Goal: Information Seeking & Learning: Learn about a topic

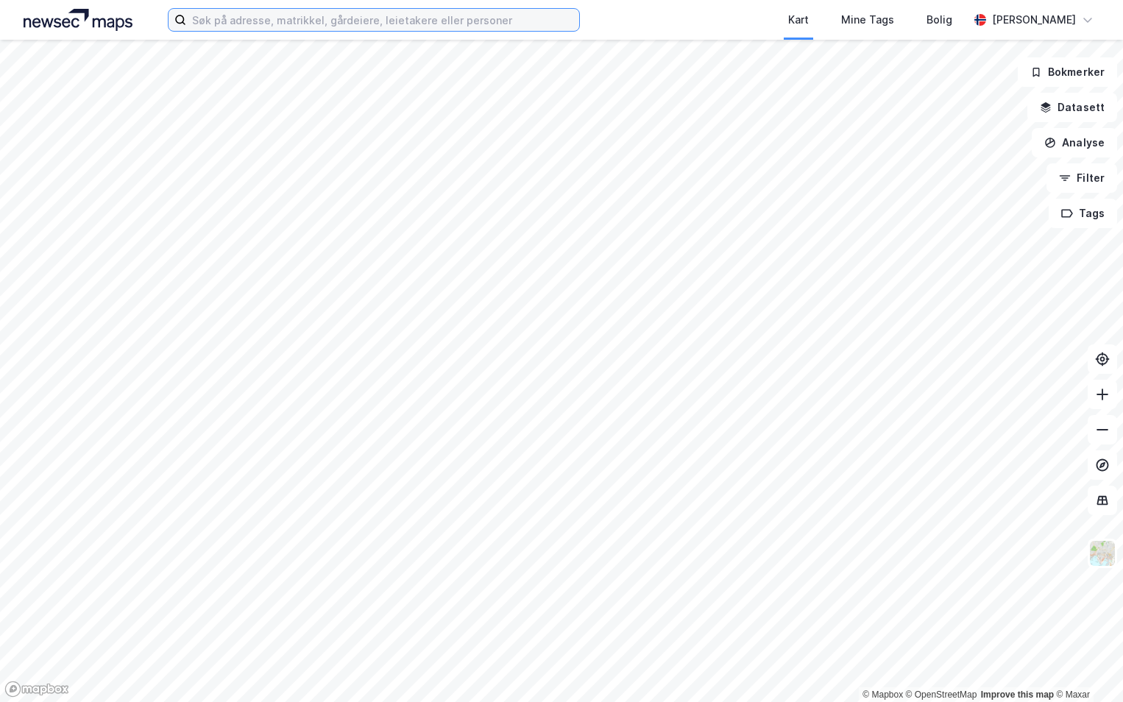
click at [257, 19] on input at bounding box center [382, 20] width 393 height 22
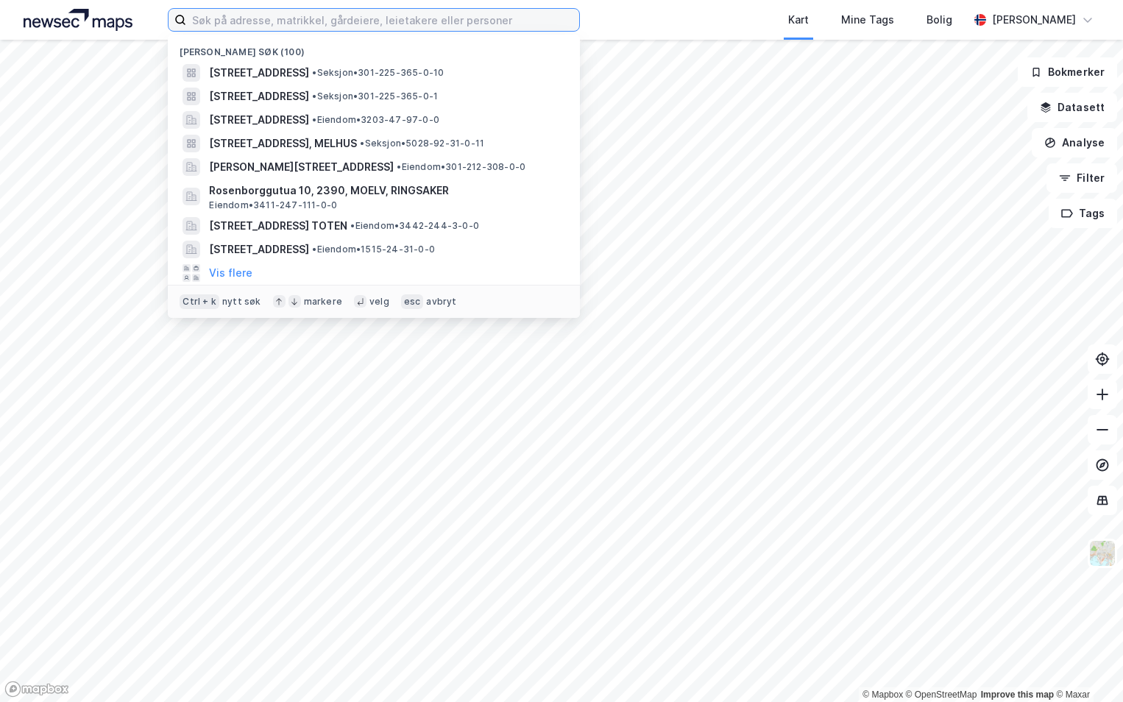
paste input "3112-21/8/3/0"
type input "3112-21/8/3/0"
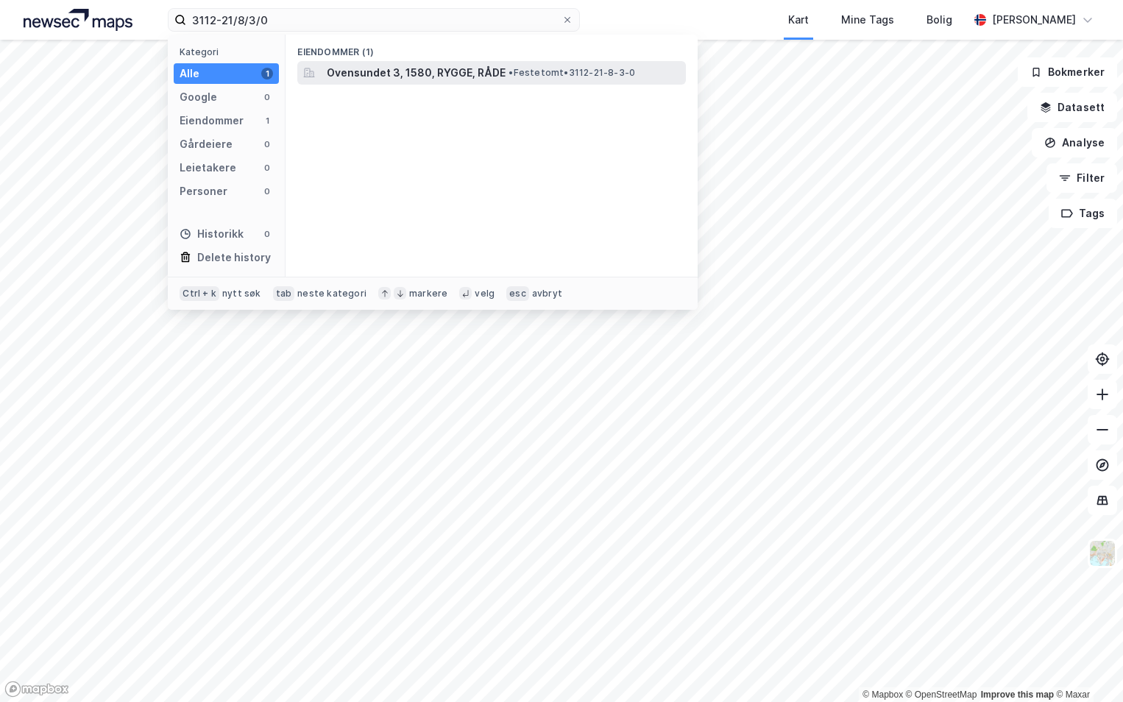
click at [419, 77] on span "Ovensundet 3, 1580, RYGGE, RÅDE" at bounding box center [416, 73] width 179 height 18
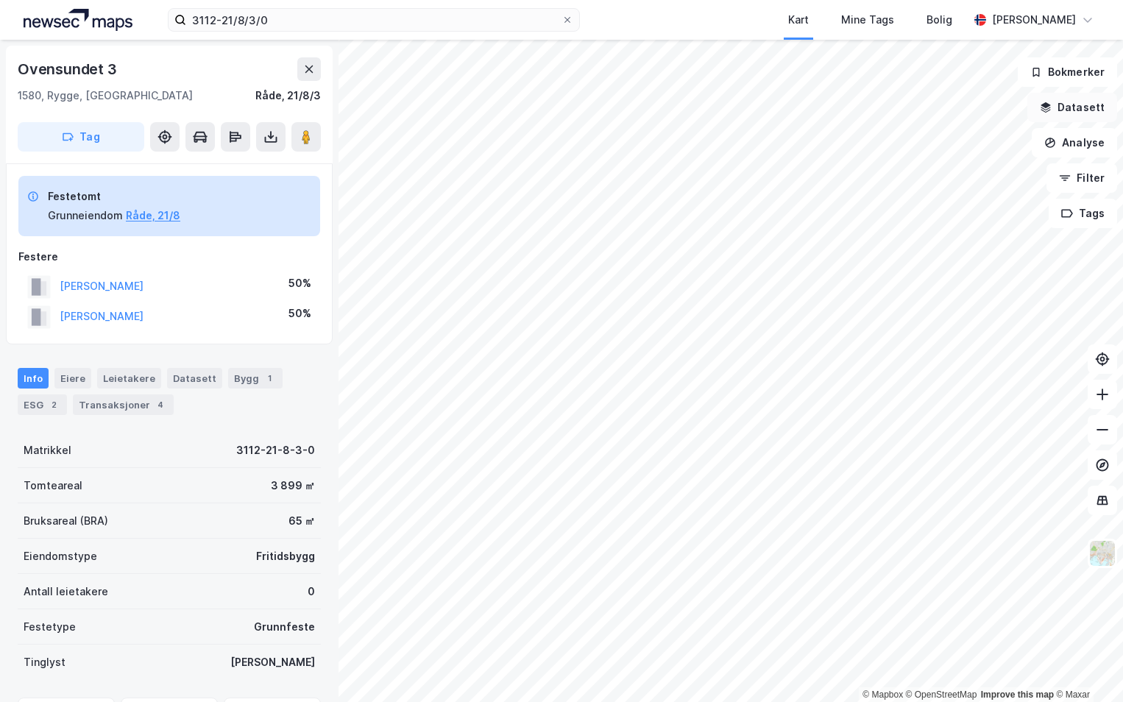
click at [1069, 106] on button "Datasett" at bounding box center [1073, 107] width 90 height 29
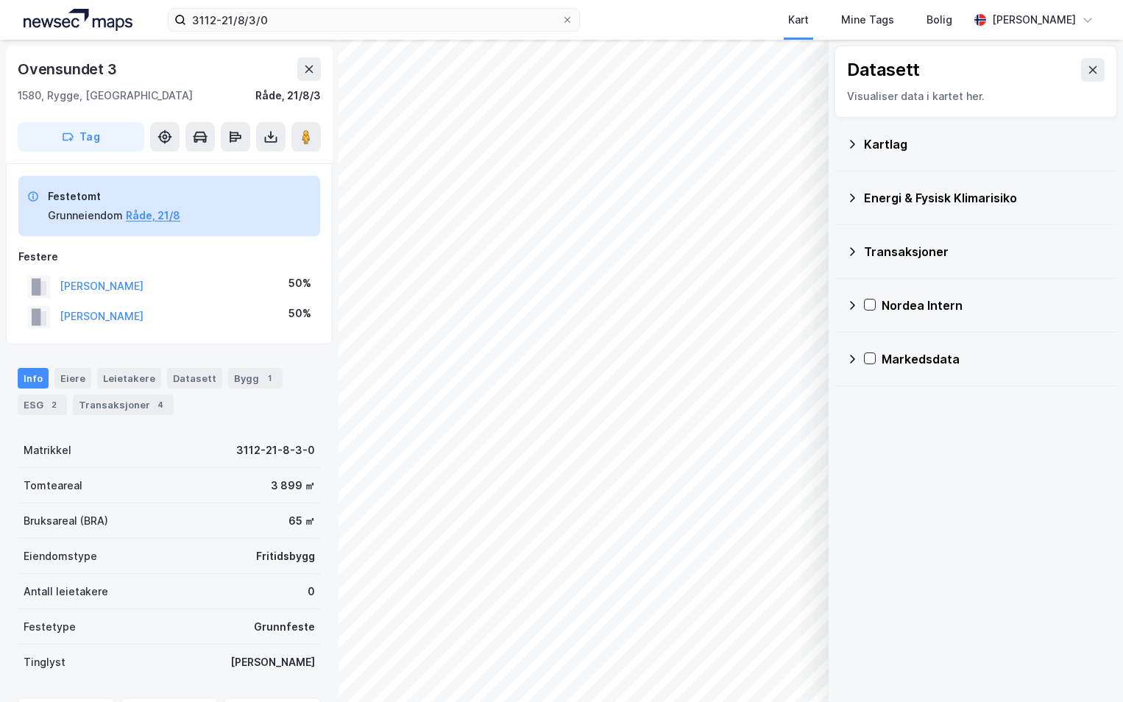
click at [858, 145] on div "Kartlag" at bounding box center [976, 144] width 259 height 35
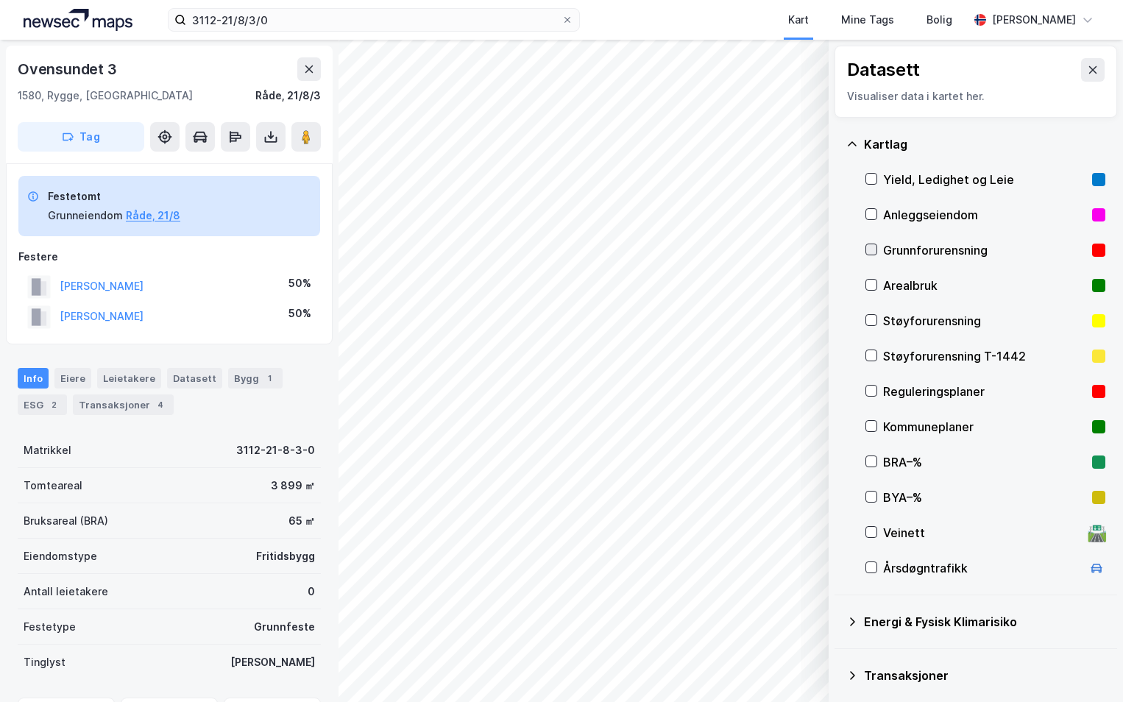
click at [870, 252] on icon at bounding box center [872, 249] width 8 height 5
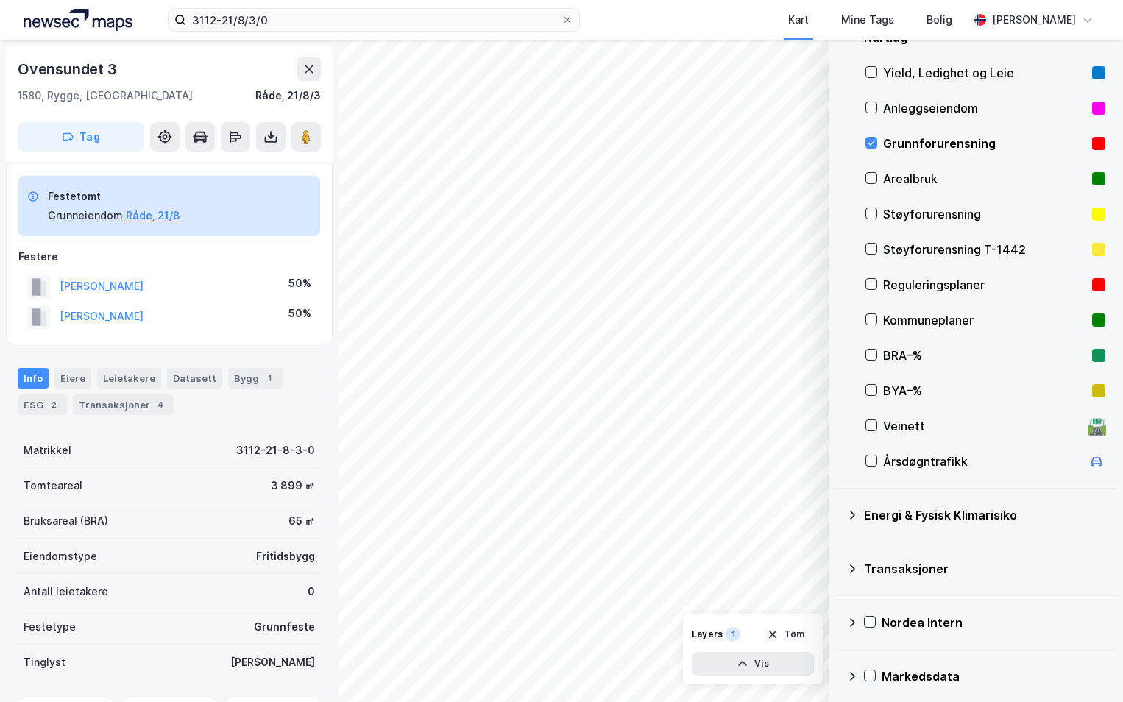
scroll to position [114, 0]
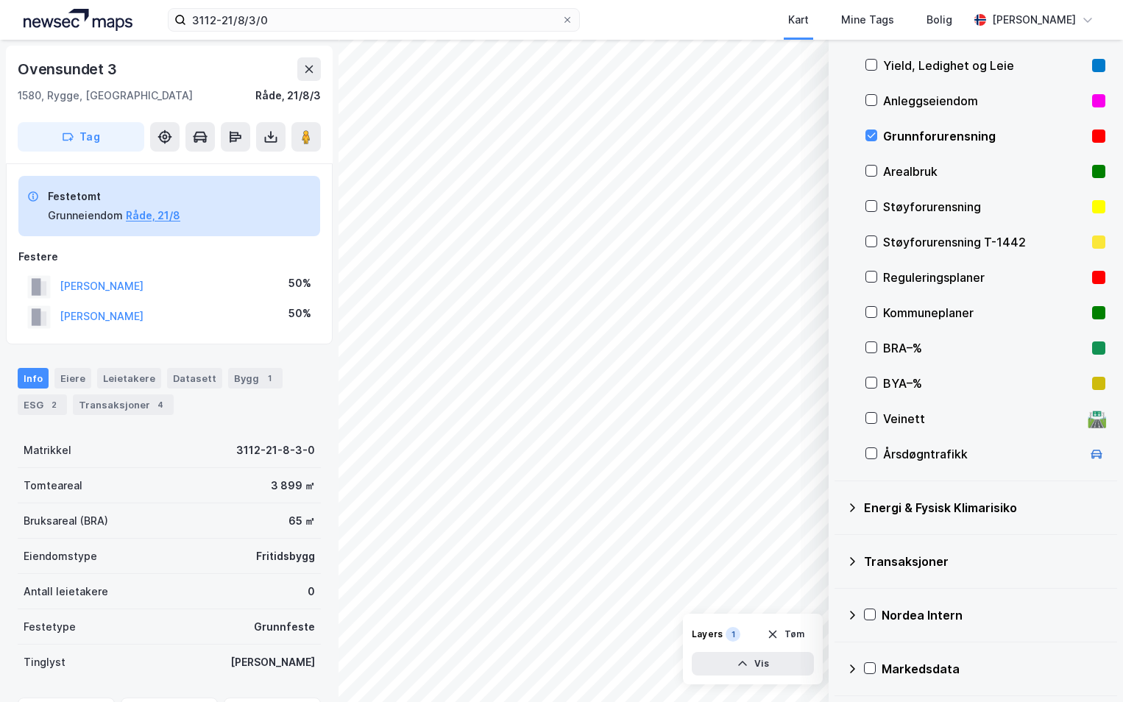
click at [851, 509] on icon at bounding box center [853, 508] width 12 height 12
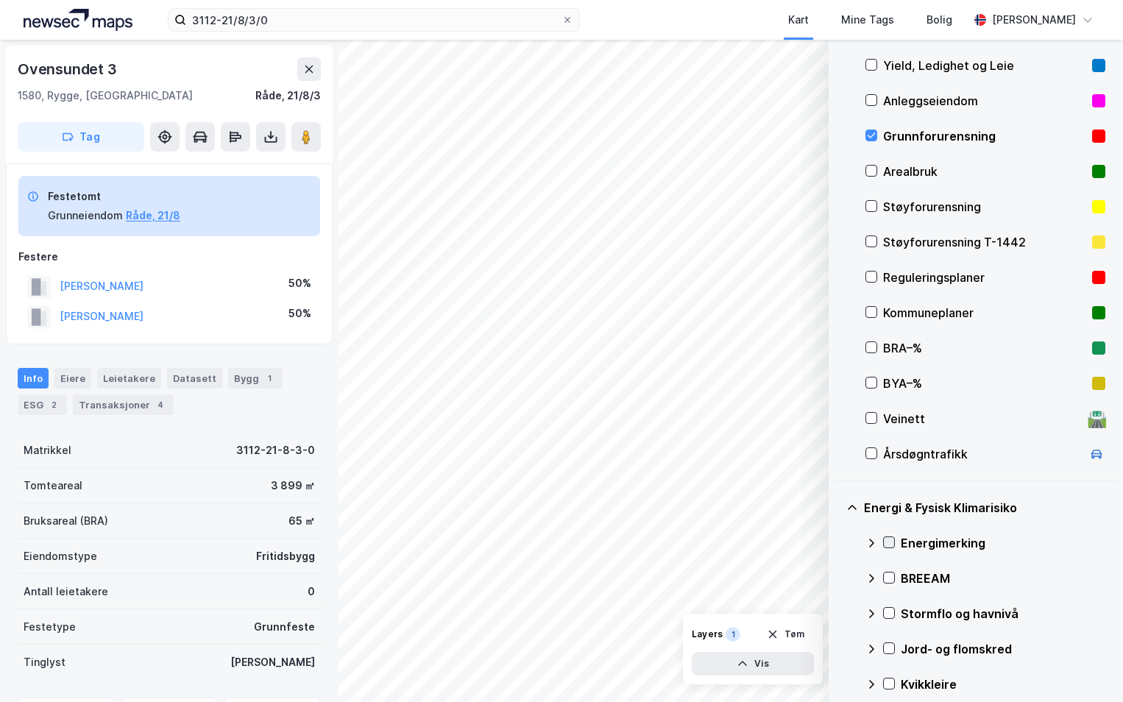
click at [889, 540] on icon at bounding box center [889, 542] width 10 height 10
click at [870, 540] on icon at bounding box center [872, 543] width 12 height 12
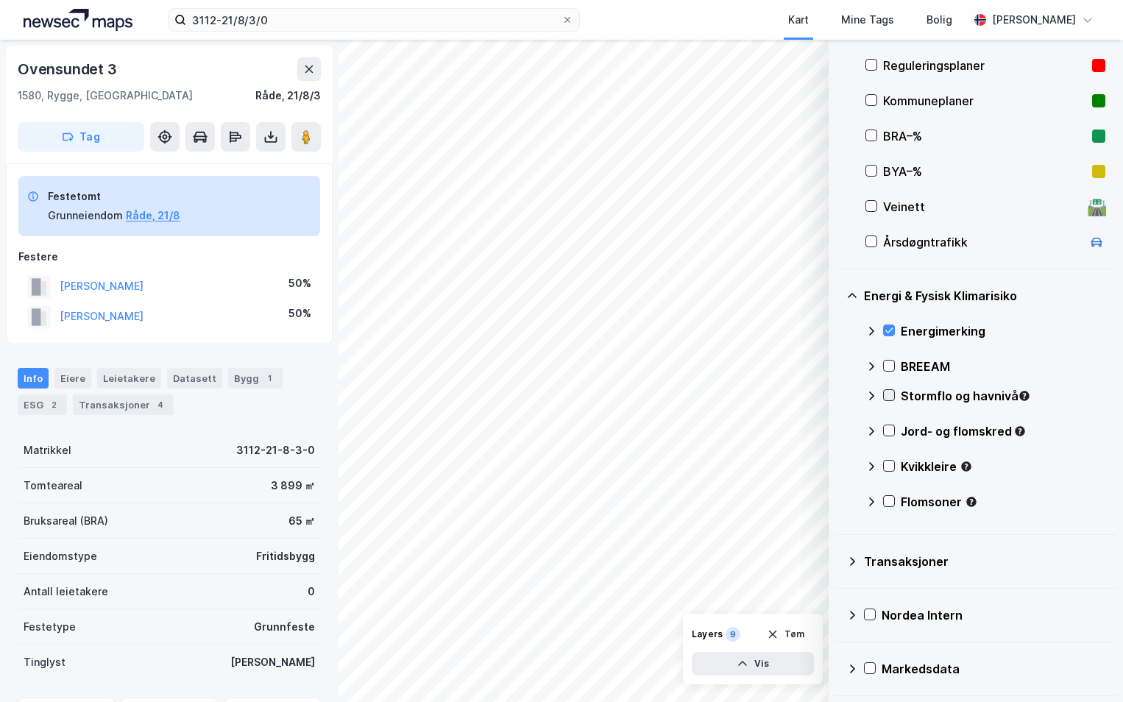
click at [887, 393] on icon at bounding box center [889, 395] width 10 height 10
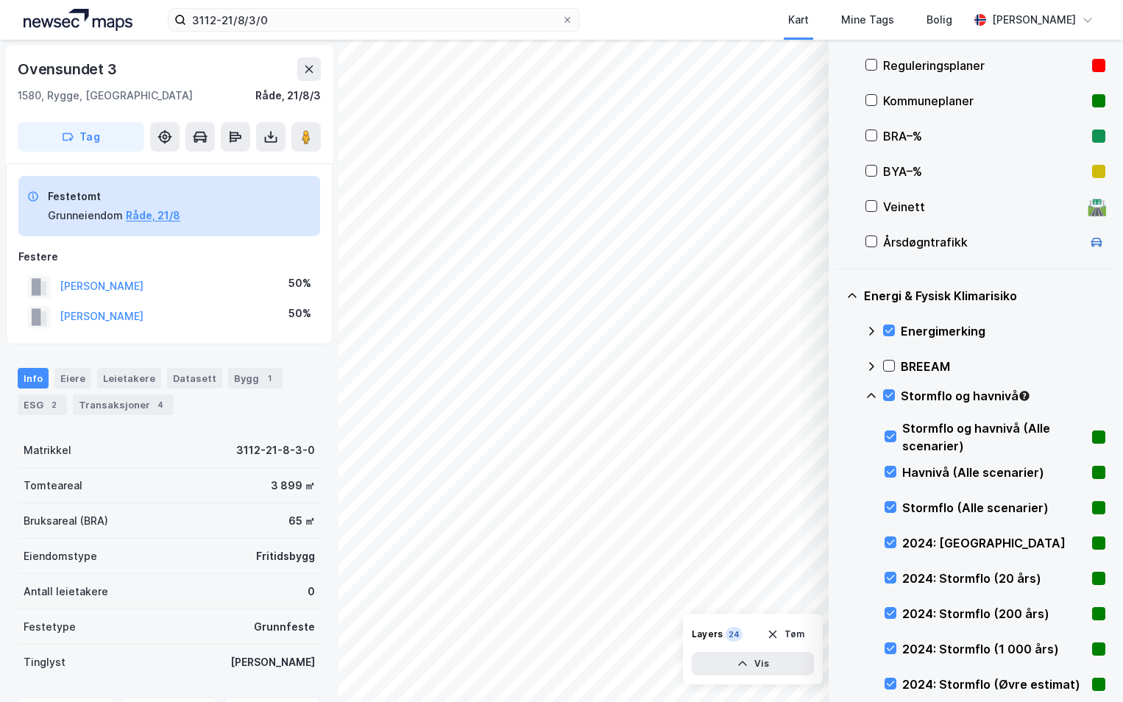
click at [867, 395] on icon at bounding box center [872, 396] width 12 height 12
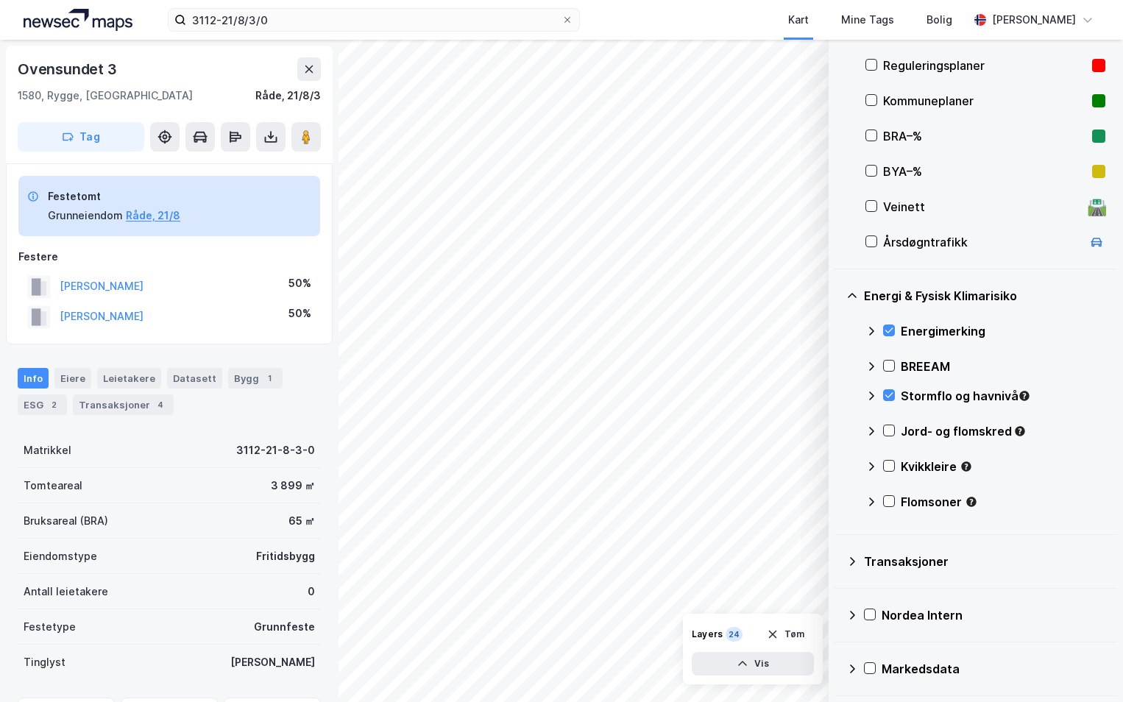
click at [871, 395] on icon at bounding box center [872, 396] width 12 height 12
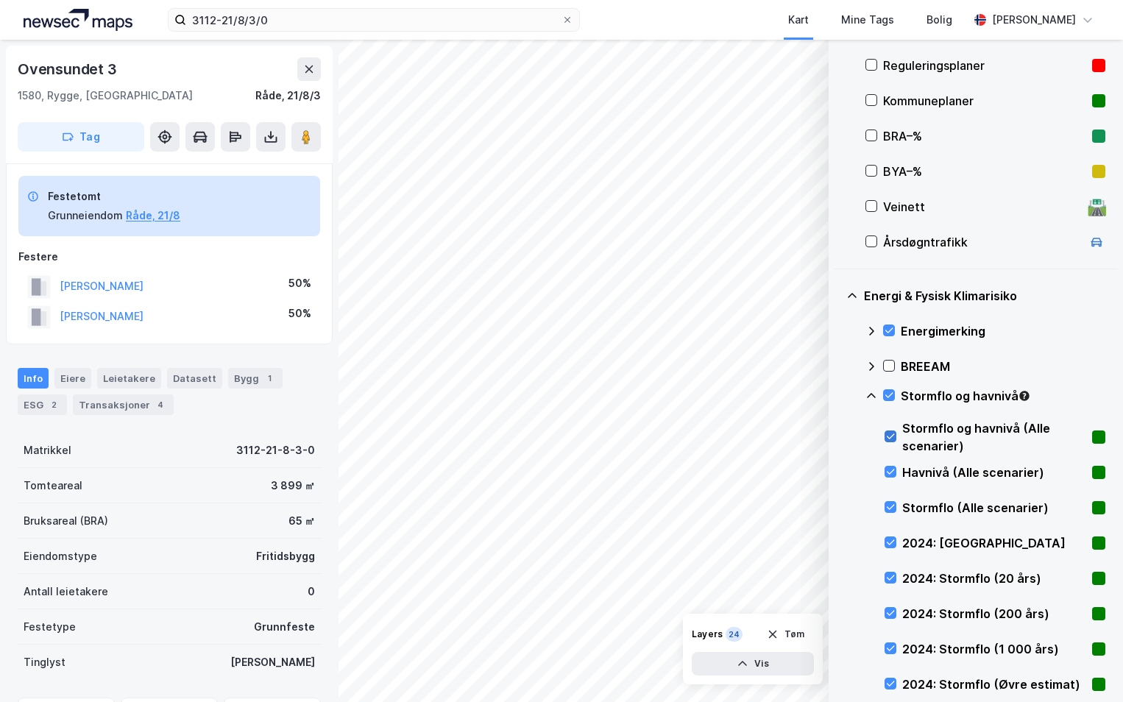
click at [890, 435] on icon at bounding box center [891, 436] width 10 height 10
click at [891, 399] on icon at bounding box center [889, 395] width 10 height 10
click at [891, 471] on icon at bounding box center [891, 472] width 10 height 10
click at [891, 473] on icon at bounding box center [891, 472] width 8 height 5
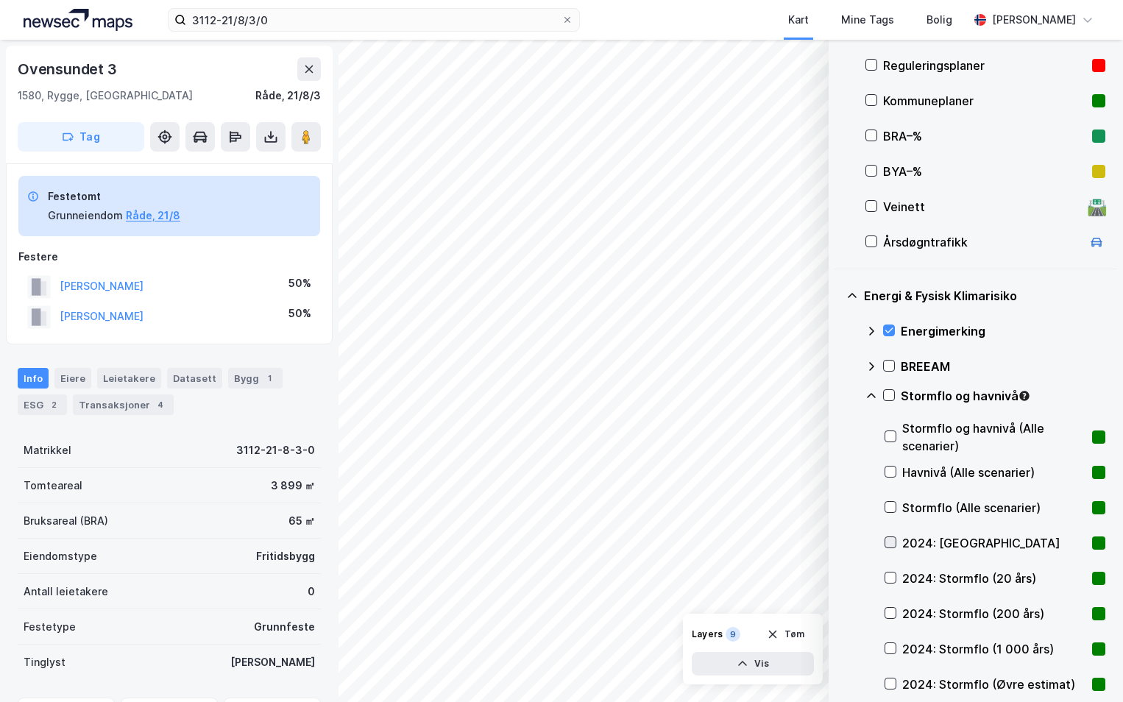
click at [891, 540] on icon at bounding box center [891, 542] width 10 height 10
click at [892, 579] on icon at bounding box center [891, 578] width 8 height 5
click at [891, 576] on icon at bounding box center [891, 578] width 10 height 10
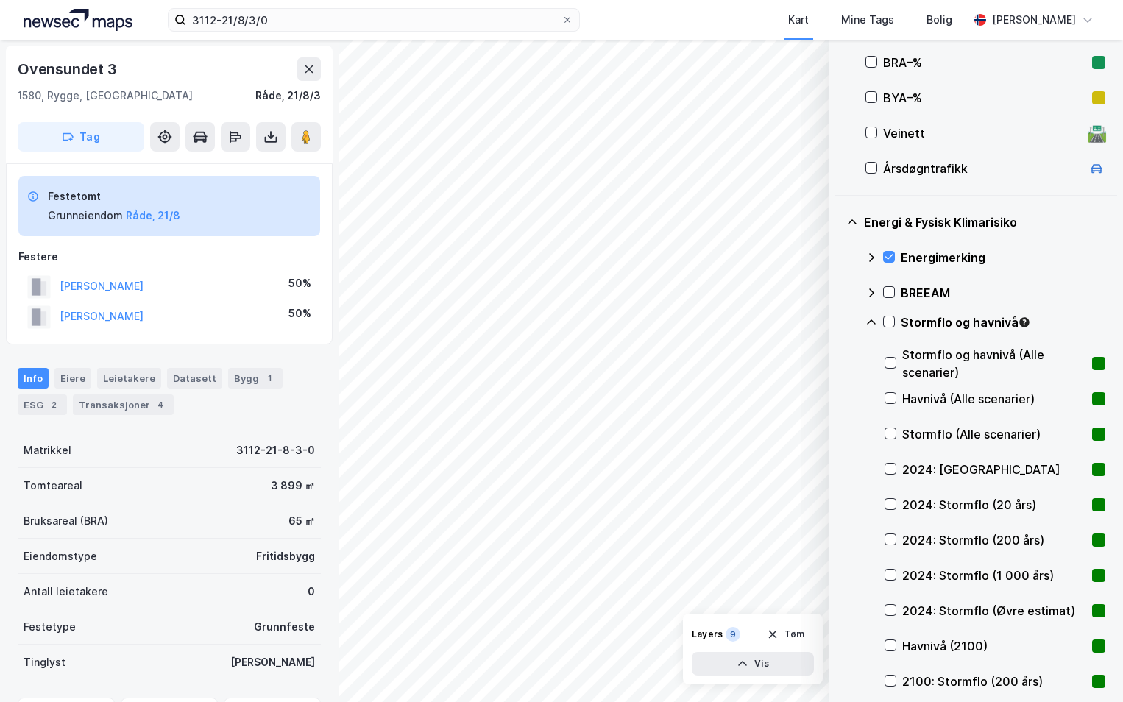
scroll to position [473, 0]
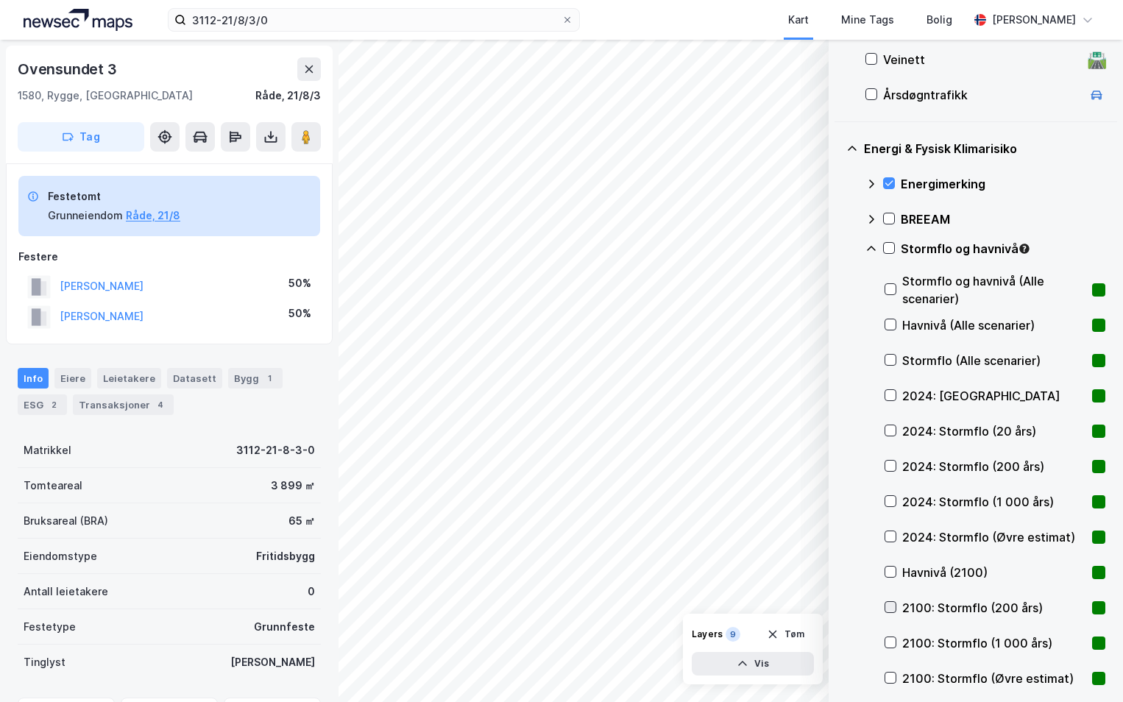
click at [891, 606] on icon at bounding box center [891, 607] width 10 height 10
click at [887, 250] on icon at bounding box center [889, 248] width 10 height 10
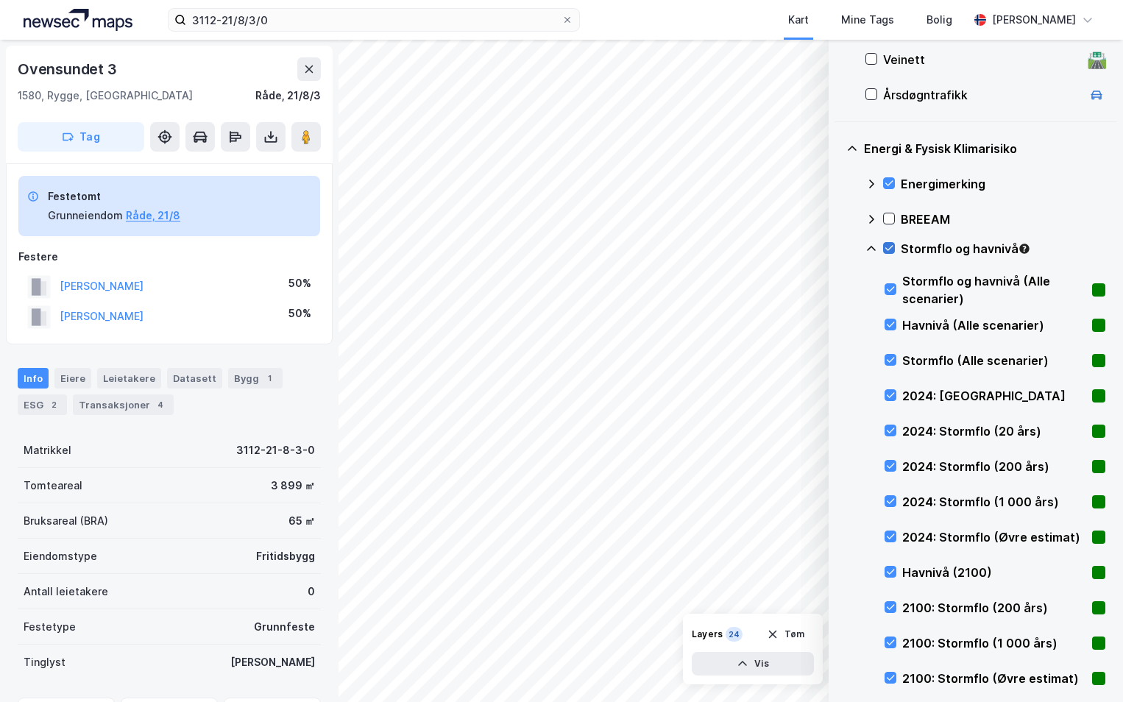
click at [870, 247] on icon at bounding box center [871, 248] width 9 height 5
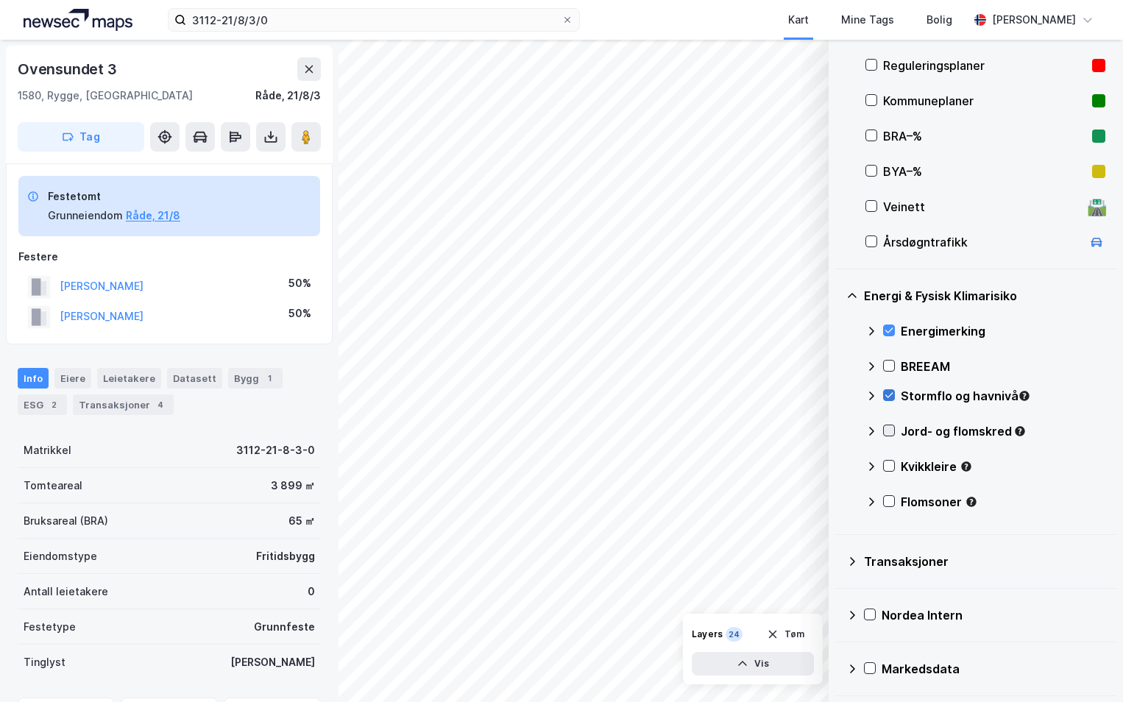
click at [890, 434] on icon at bounding box center [889, 430] width 10 height 10
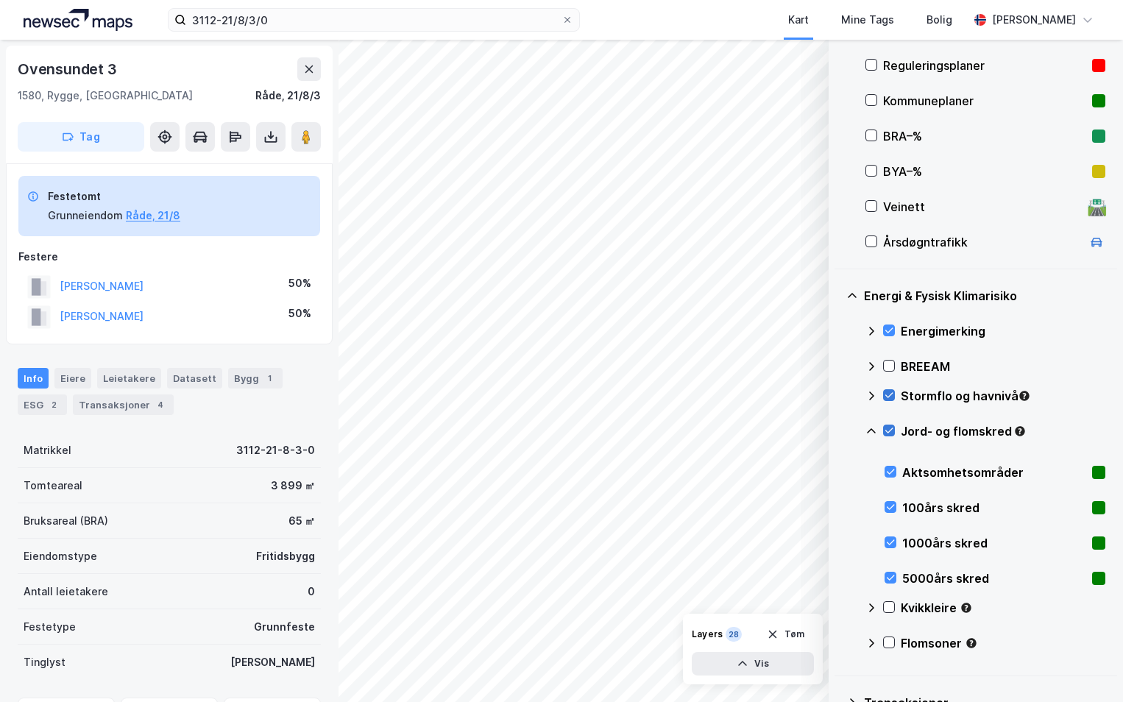
scroll to position [467, 0]
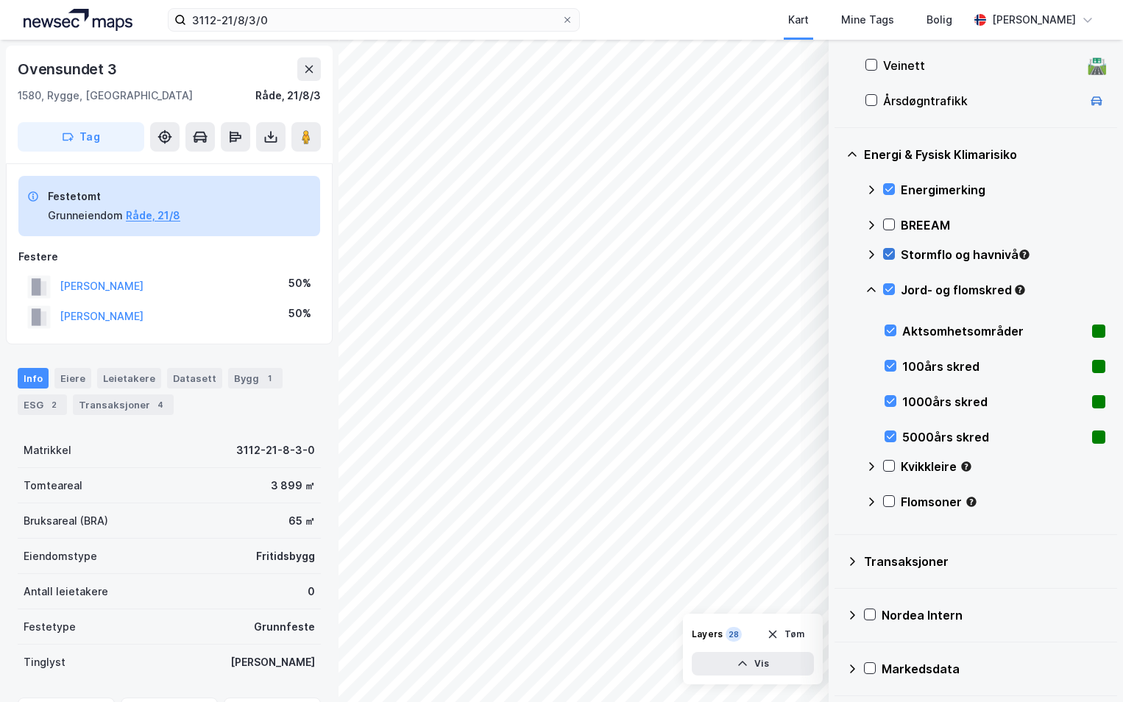
click at [872, 287] on icon at bounding box center [872, 290] width 12 height 12
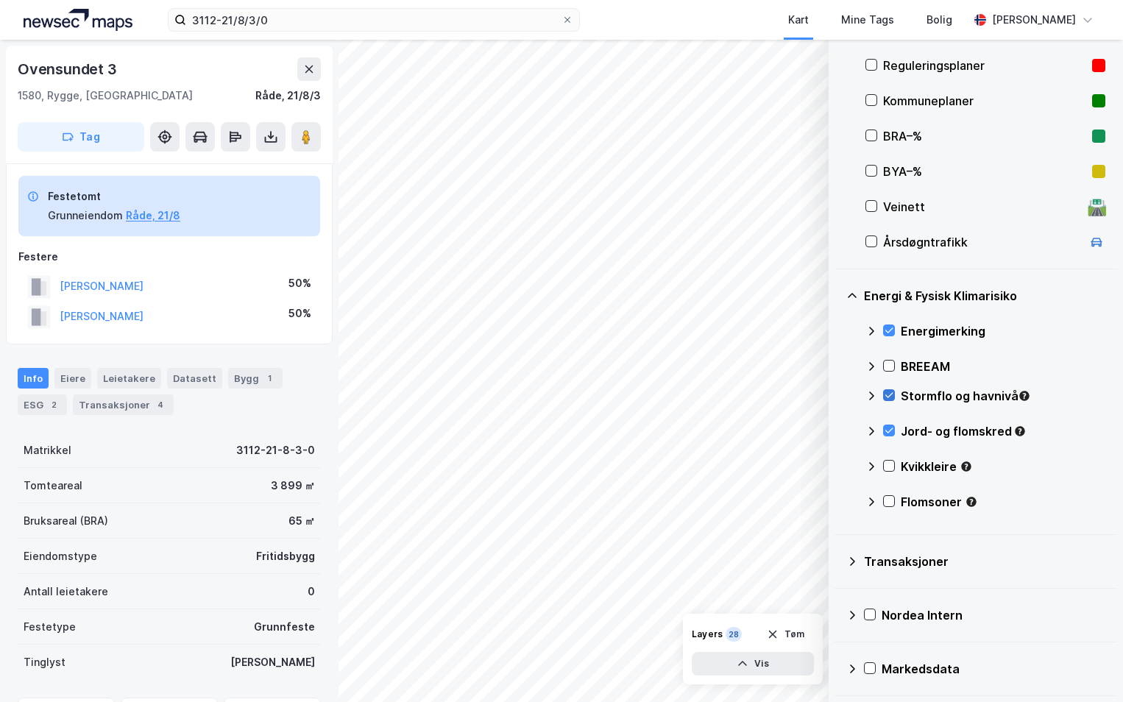
scroll to position [326, 0]
click at [891, 467] on icon at bounding box center [889, 466] width 10 height 10
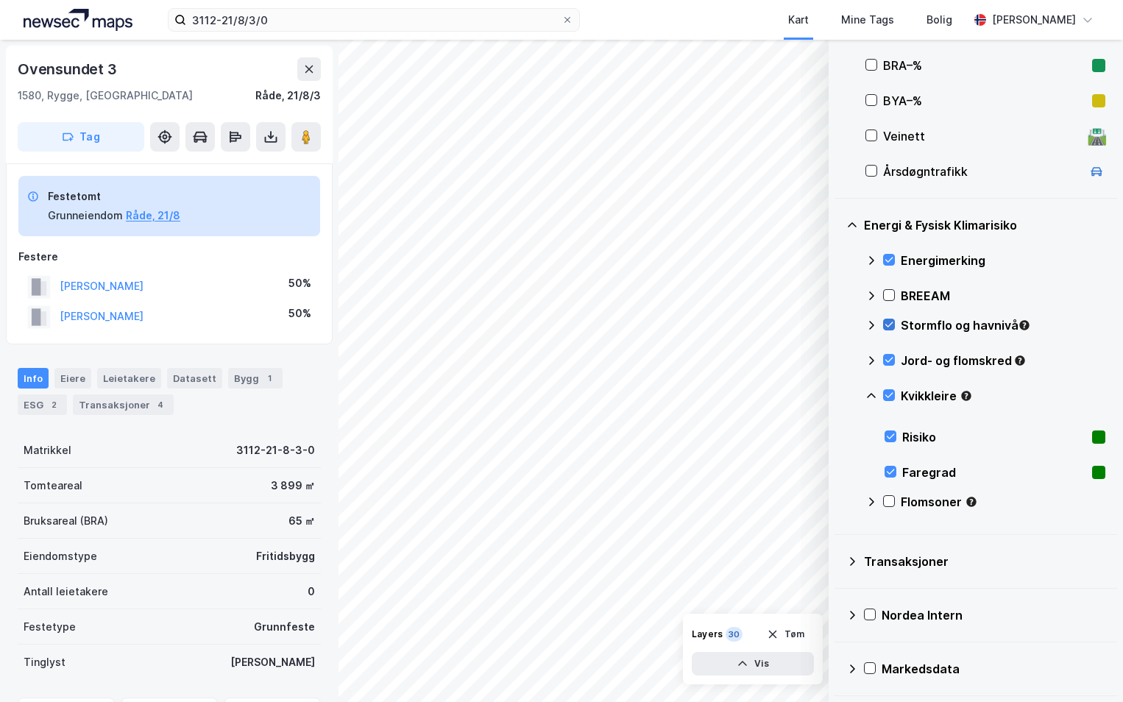
click at [870, 395] on icon at bounding box center [871, 395] width 9 height 5
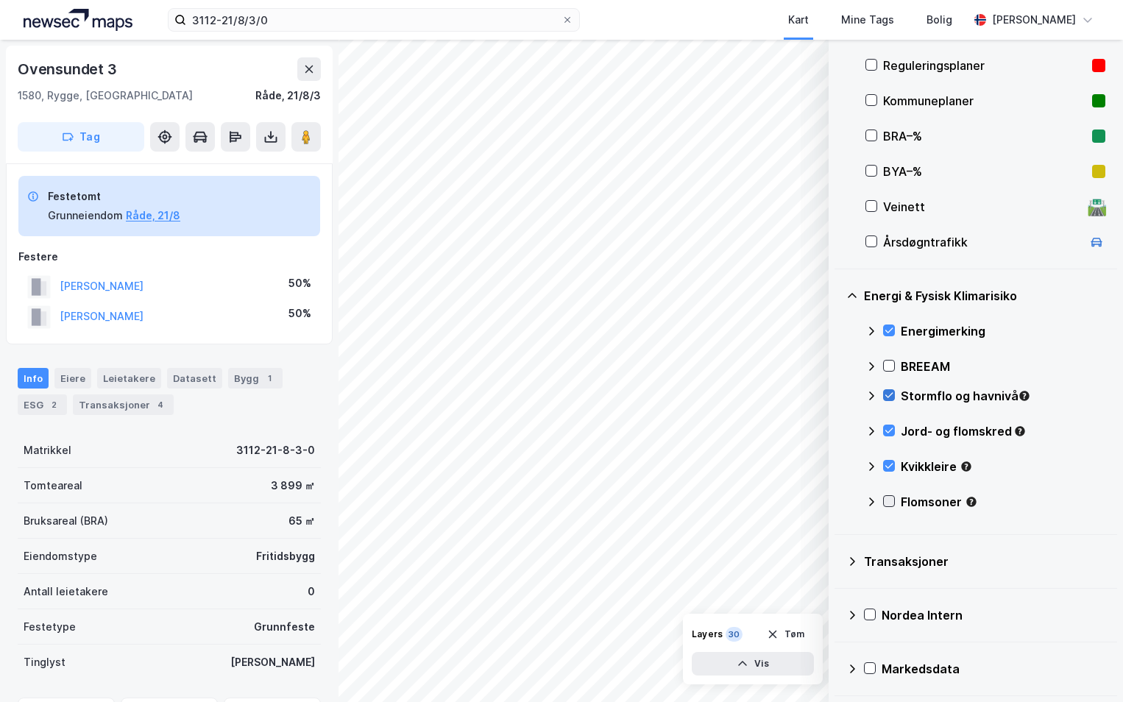
click at [888, 503] on icon at bounding box center [890, 501] width 8 height 5
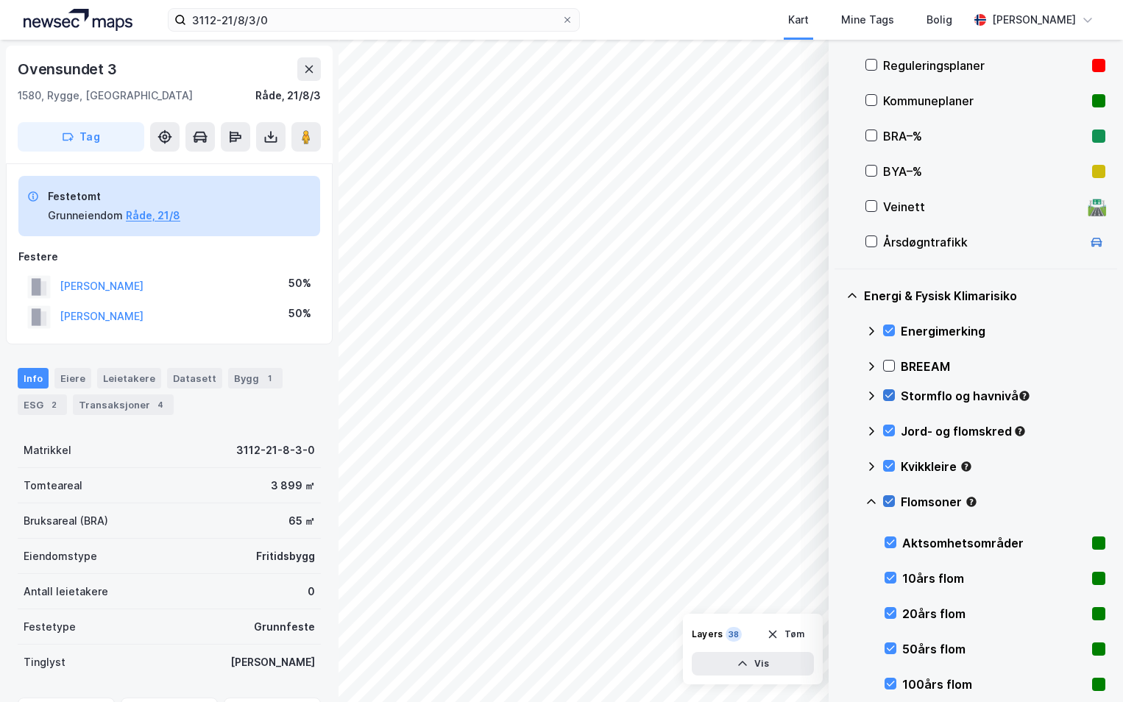
scroll to position [473, 0]
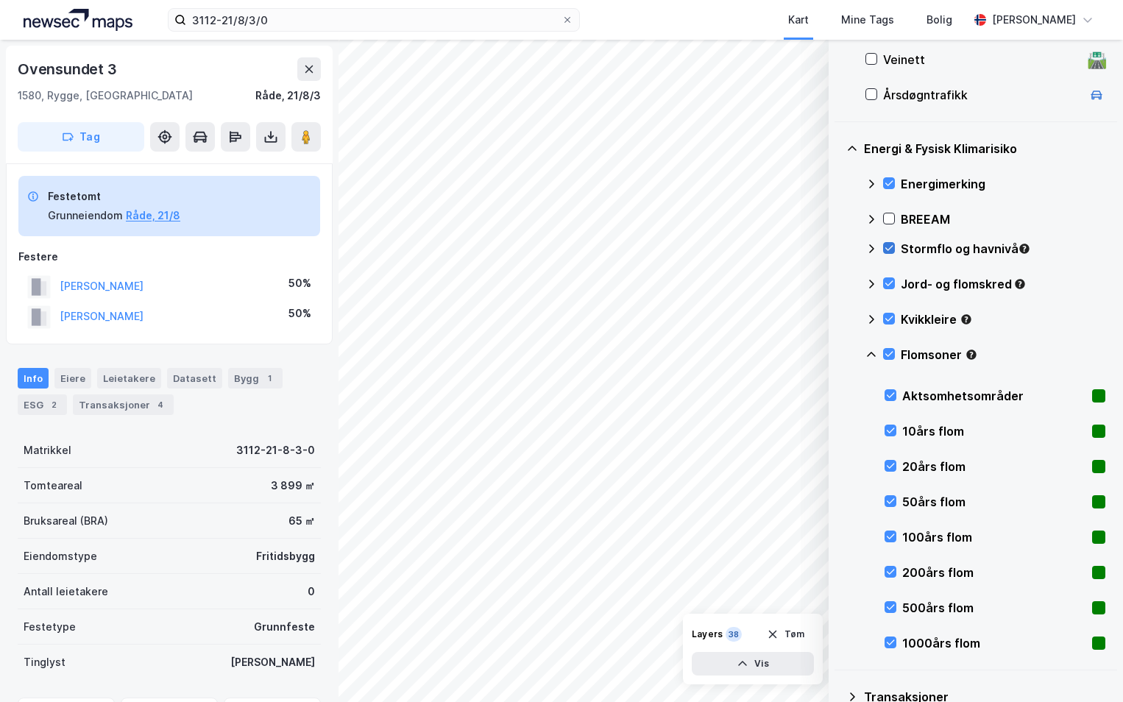
click at [870, 352] on icon at bounding box center [872, 355] width 12 height 12
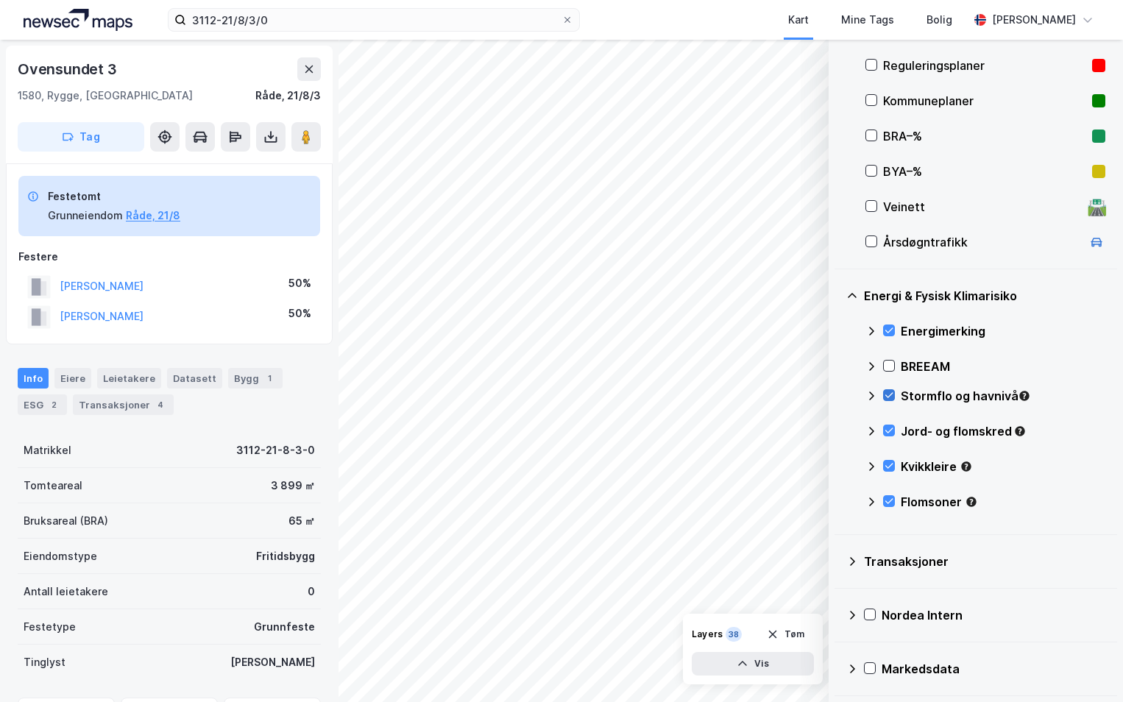
scroll to position [326, 0]
click at [872, 503] on icon at bounding box center [871, 502] width 5 height 9
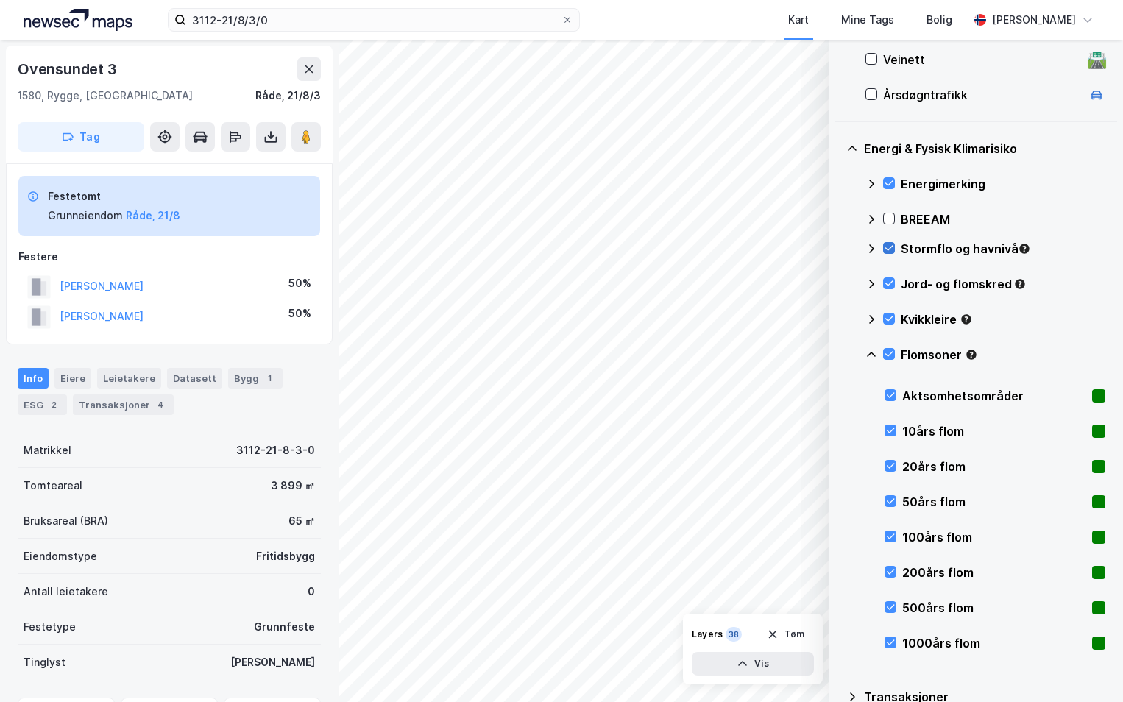
click at [871, 354] on icon at bounding box center [872, 355] width 12 height 12
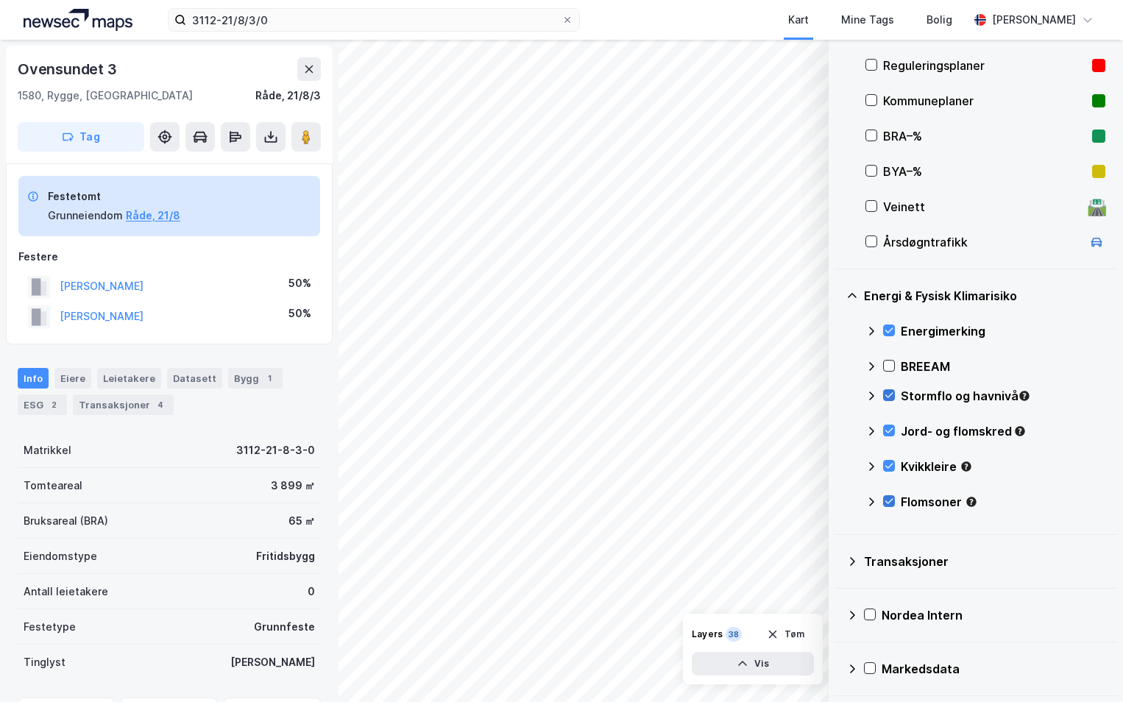
click at [891, 501] on icon at bounding box center [890, 501] width 8 height 5
click at [889, 500] on icon at bounding box center [889, 501] width 10 height 10
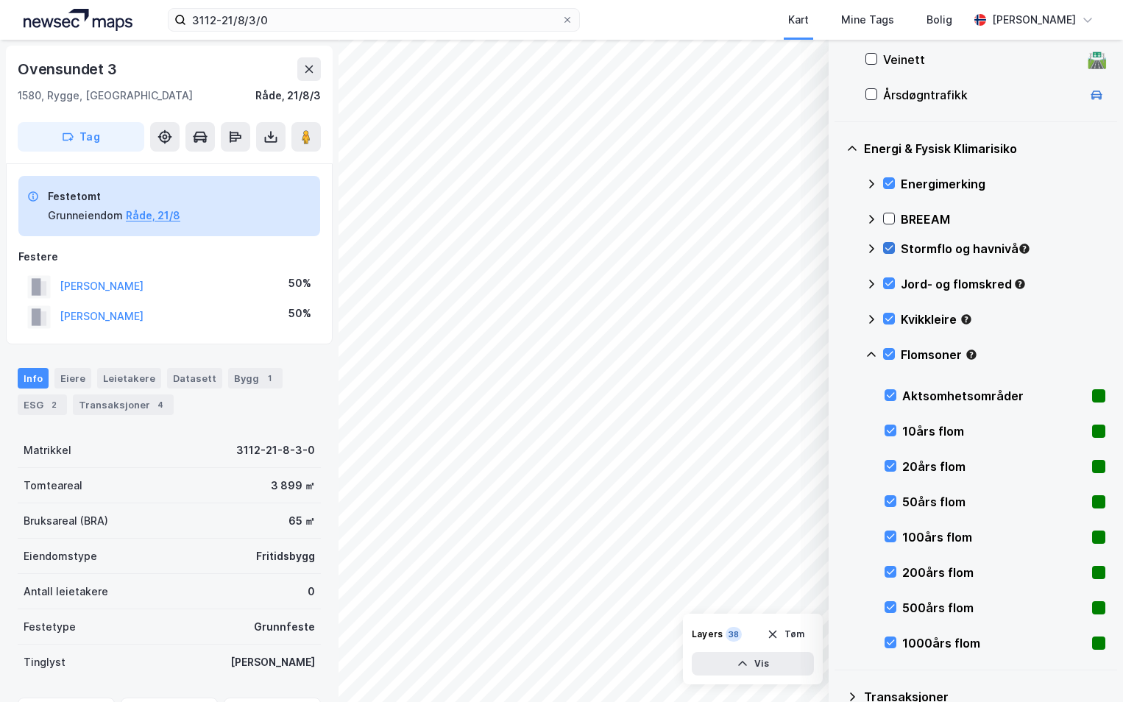
click at [869, 354] on icon at bounding box center [871, 354] width 9 height 5
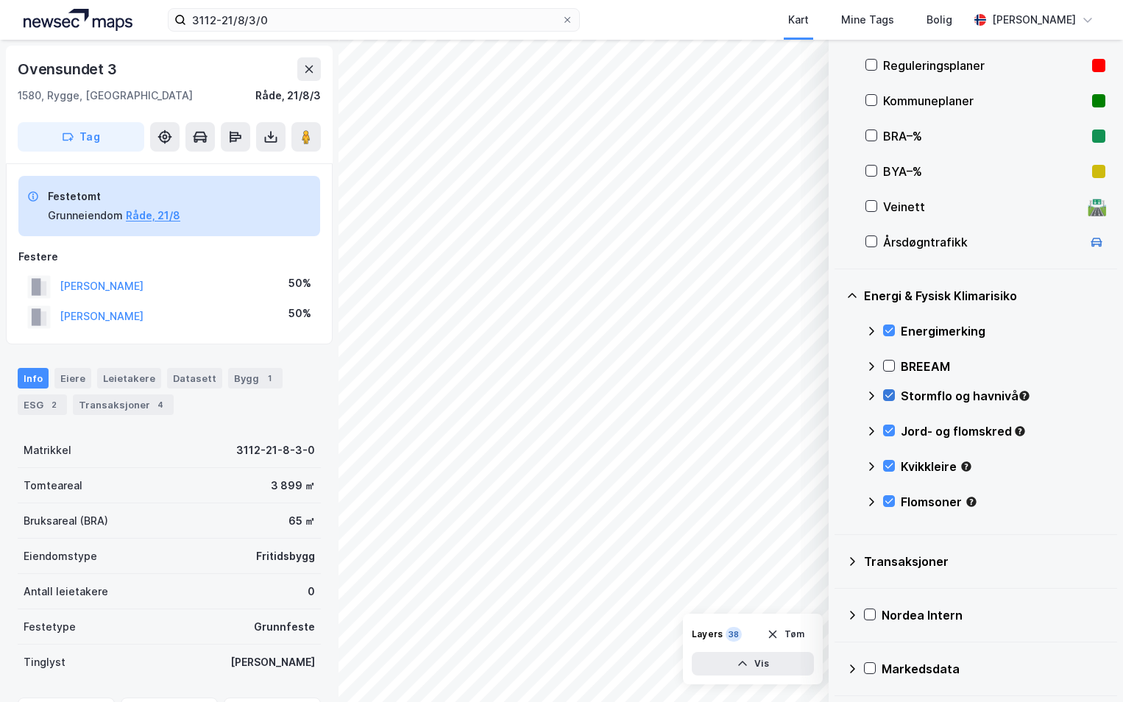
scroll to position [326, 0]
click at [874, 392] on icon at bounding box center [872, 396] width 12 height 12
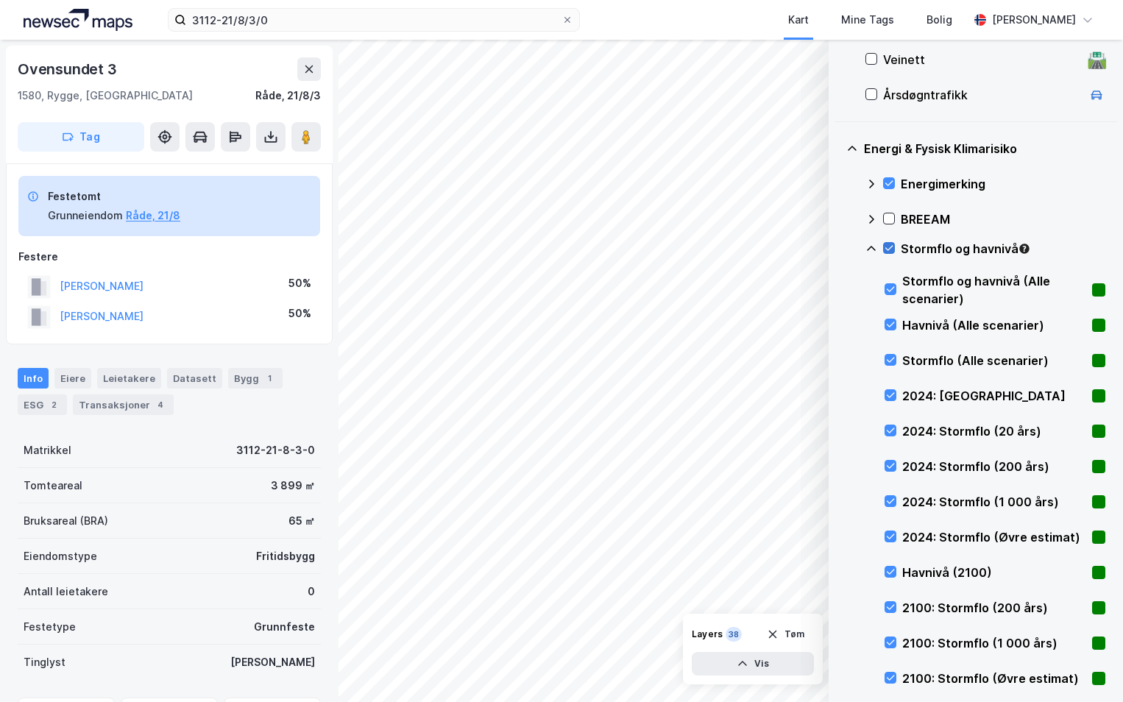
click at [891, 249] on icon at bounding box center [890, 248] width 8 height 5
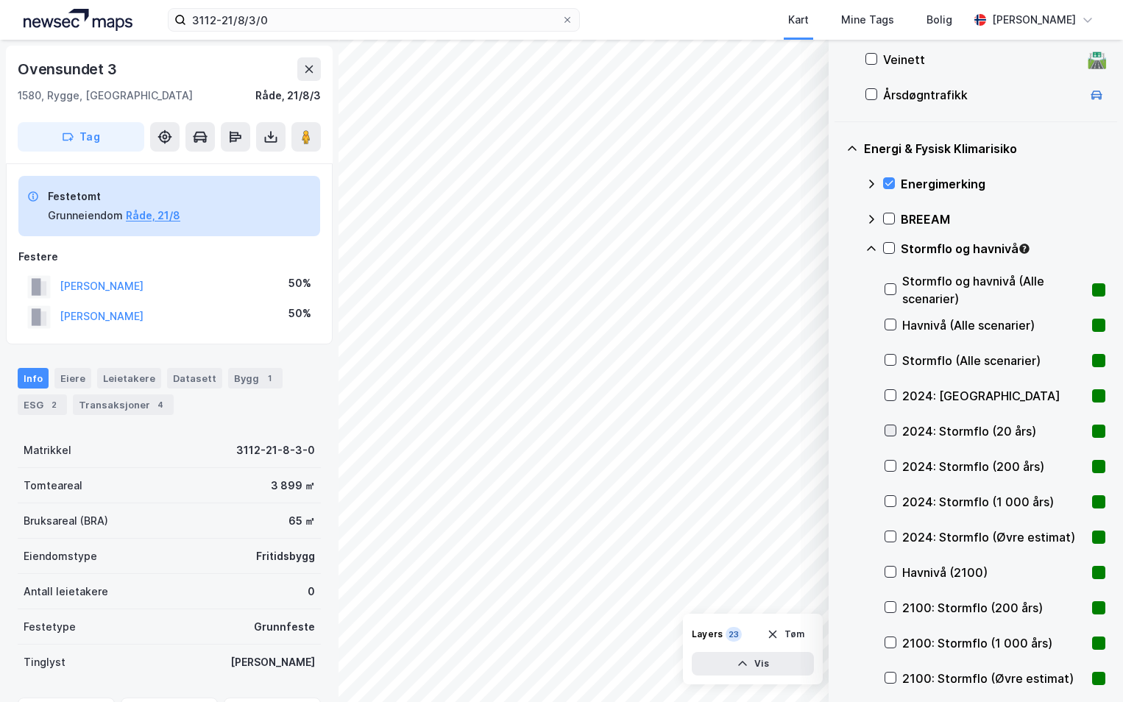
click at [892, 429] on icon at bounding box center [891, 430] width 10 height 10
click at [890, 429] on icon at bounding box center [891, 430] width 10 height 10
click at [892, 431] on icon at bounding box center [891, 430] width 8 height 5
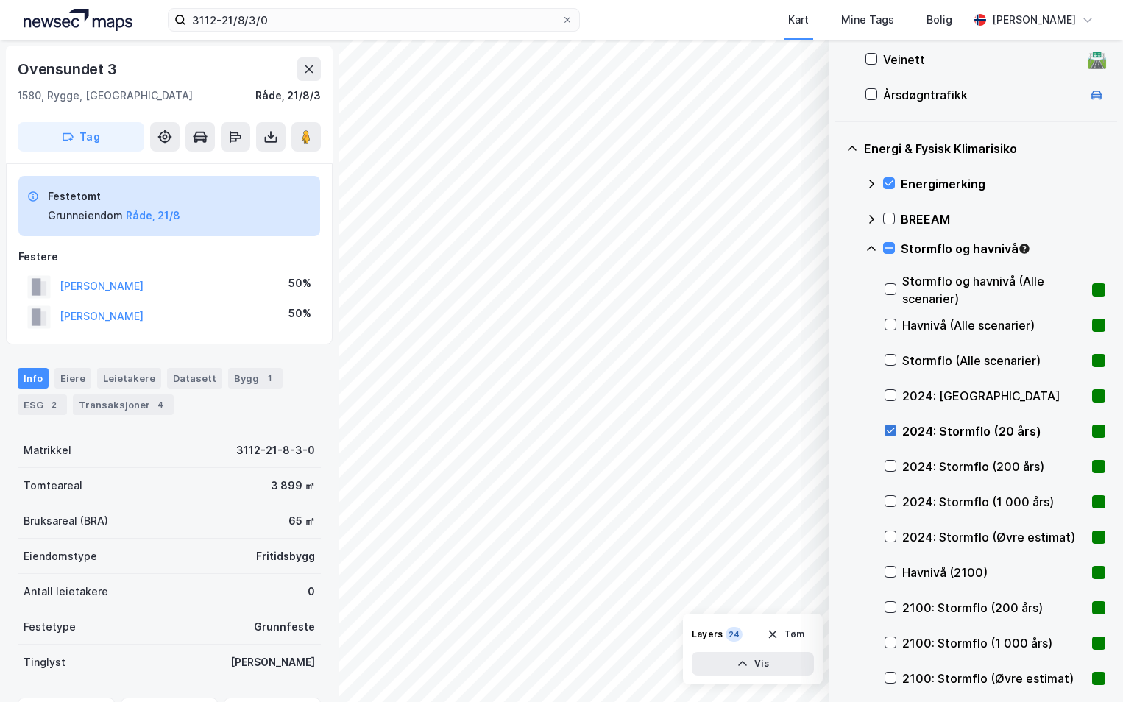
click at [892, 431] on icon at bounding box center [891, 430] width 8 height 5
click at [890, 427] on icon at bounding box center [891, 430] width 10 height 10
click at [886, 432] on icon at bounding box center [891, 430] width 10 height 10
click at [888, 393] on icon at bounding box center [891, 395] width 10 height 10
click at [890, 395] on icon at bounding box center [891, 395] width 10 height 10
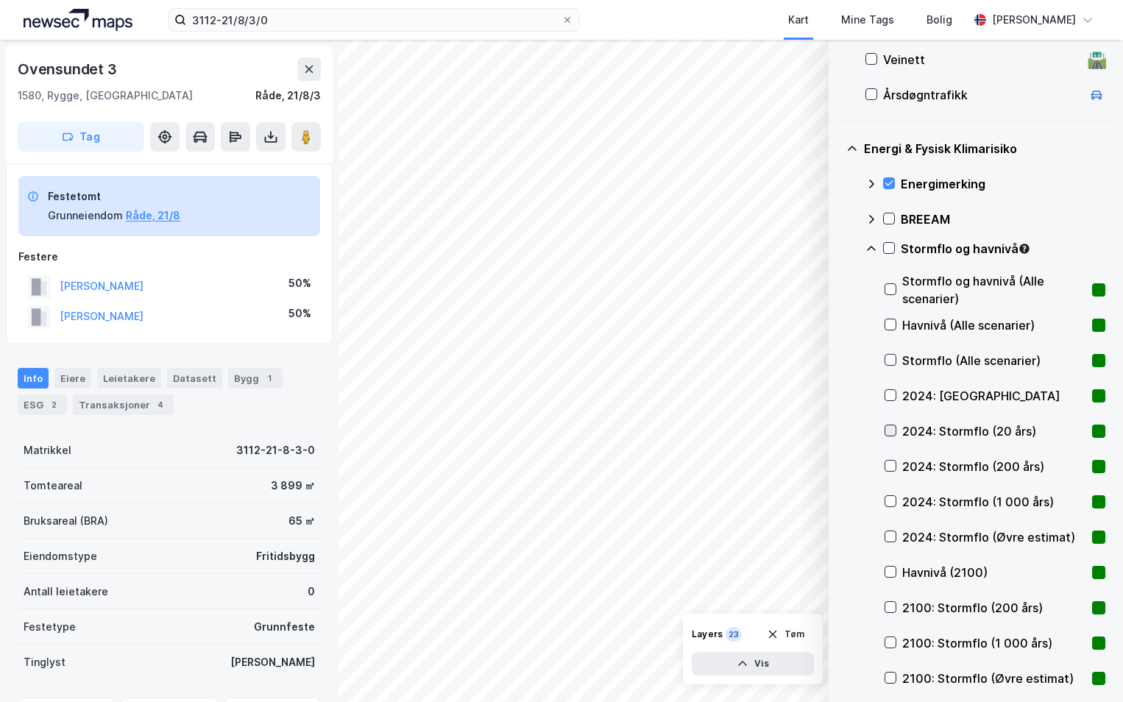
click at [896, 433] on div at bounding box center [891, 431] width 12 height 12
click at [893, 247] on icon at bounding box center [889, 248] width 10 height 10
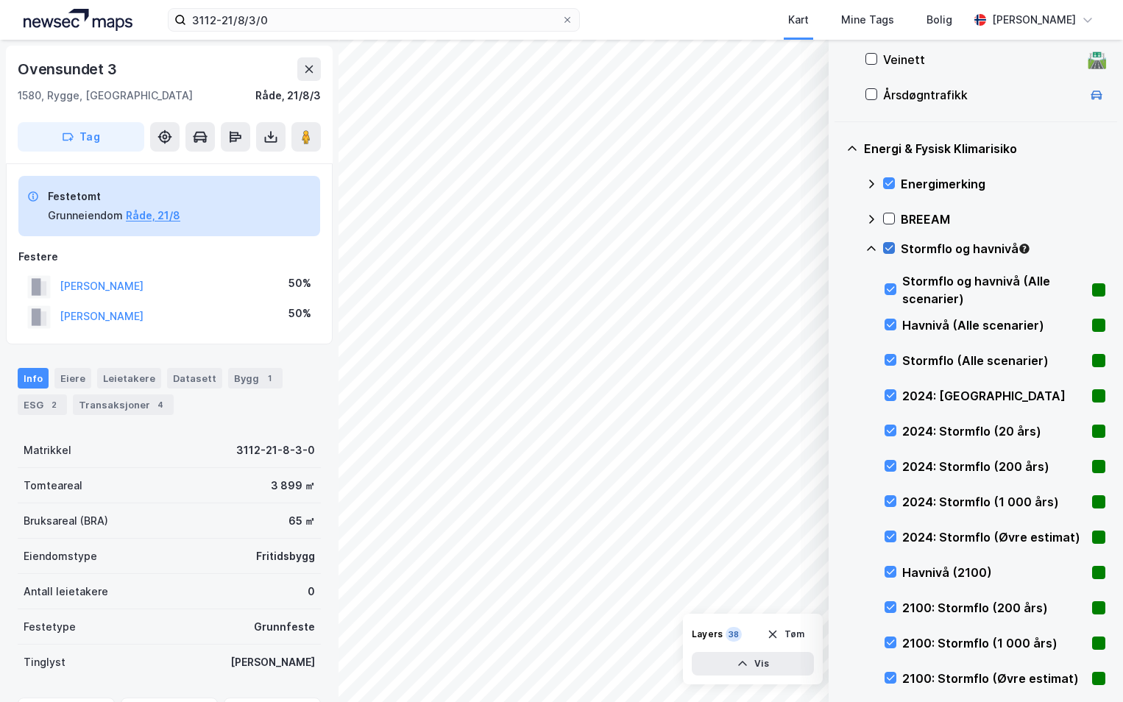
click at [872, 245] on icon at bounding box center [872, 249] width 12 height 12
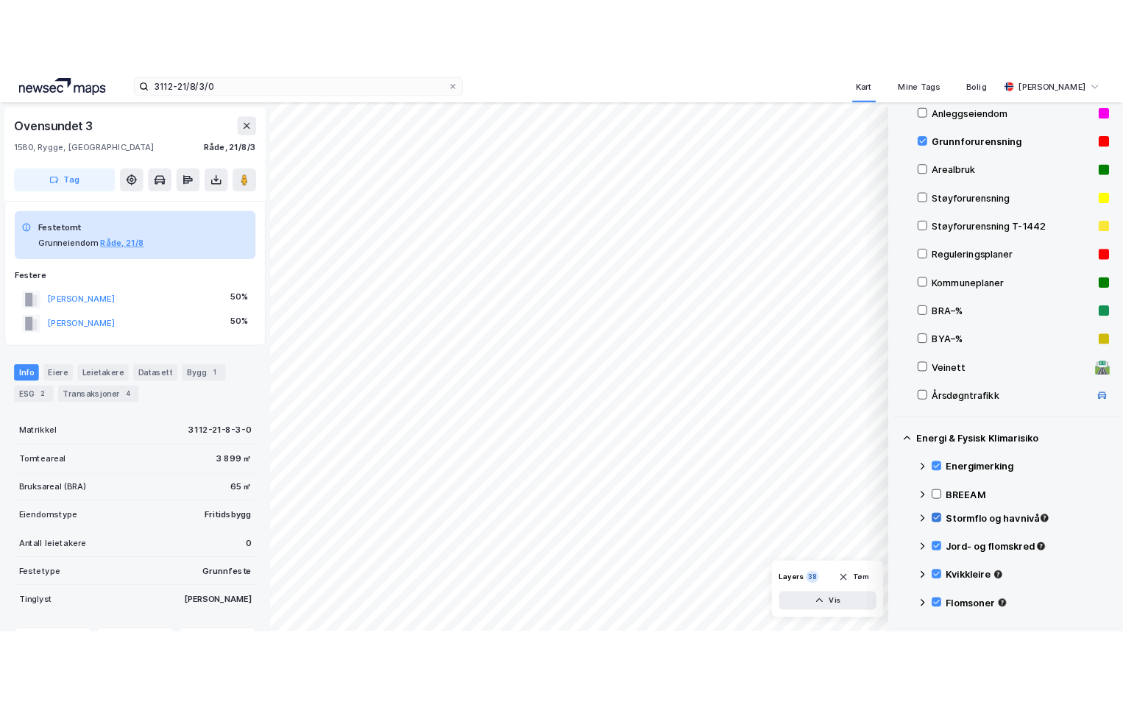
scroll to position [174, 0]
